Goal: Use online tool/utility: Utilize a website feature to perform a specific function

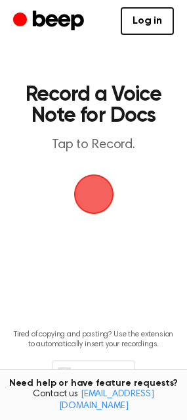
click at [84, 190] on span "button" at bounding box center [94, 194] width 37 height 37
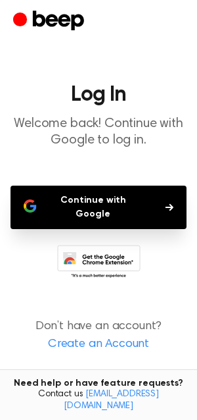
click at [109, 207] on button "Continue with Google" at bounding box center [99, 206] width 176 height 43
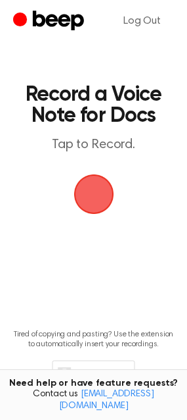
click at [104, 195] on span "button" at bounding box center [94, 194] width 37 height 37
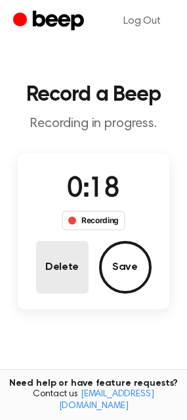
click at [61, 260] on button "Delete" at bounding box center [62, 267] width 53 height 53
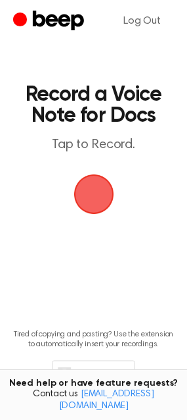
click at [109, 201] on span "button" at bounding box center [94, 194] width 37 height 37
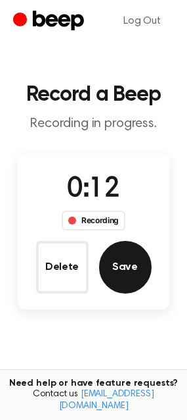
click at [129, 275] on button "Save" at bounding box center [125, 267] width 53 height 53
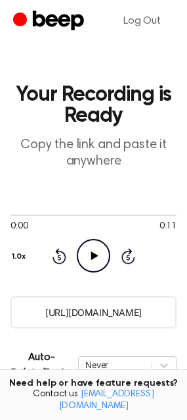
click at [93, 262] on icon "Play Audio" at bounding box center [94, 256] width 34 height 34
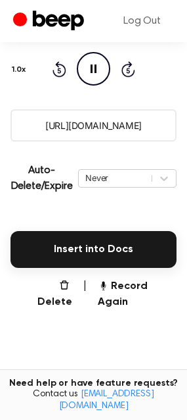
scroll to position [197, 0]
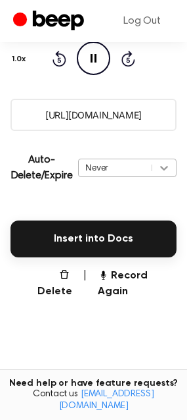
click at [170, 170] on icon at bounding box center [164, 167] width 13 height 13
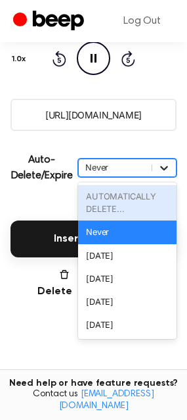
click at [170, 170] on icon at bounding box center [164, 167] width 13 height 13
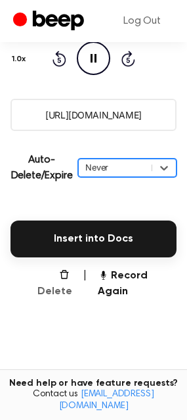
click at [66, 274] on button "Delete" at bounding box center [49, 284] width 46 height 32
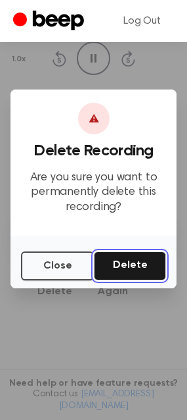
click at [123, 263] on button "Delete" at bounding box center [130, 265] width 72 height 29
